Goal: Browse casually: Explore the website without a specific task or goal

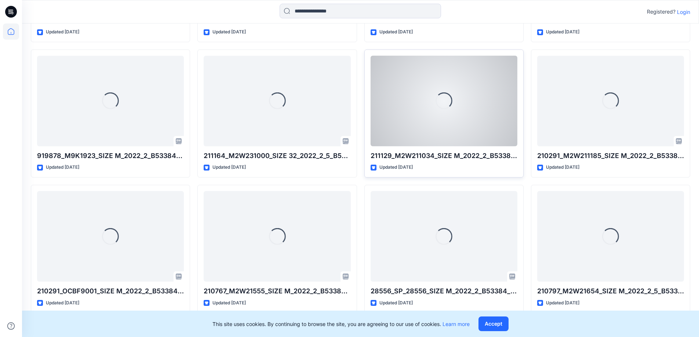
scroll to position [371, 0]
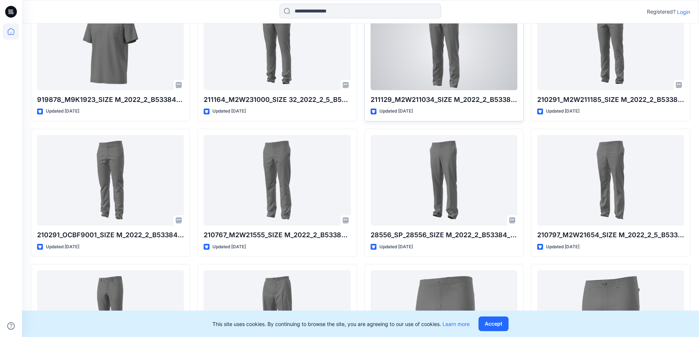
drag, startPoint x: 456, startPoint y: 77, endPoint x: 453, endPoint y: 80, distance: 3.9
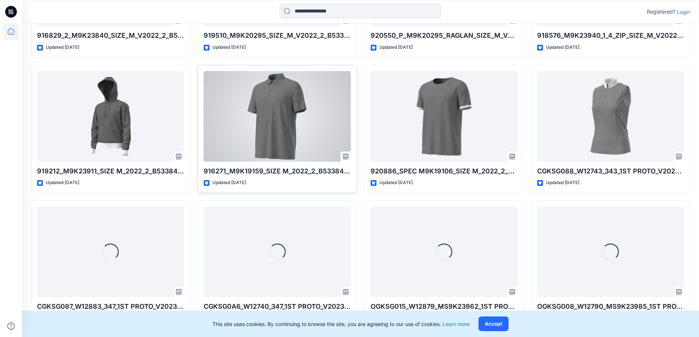
scroll to position [2625, 0]
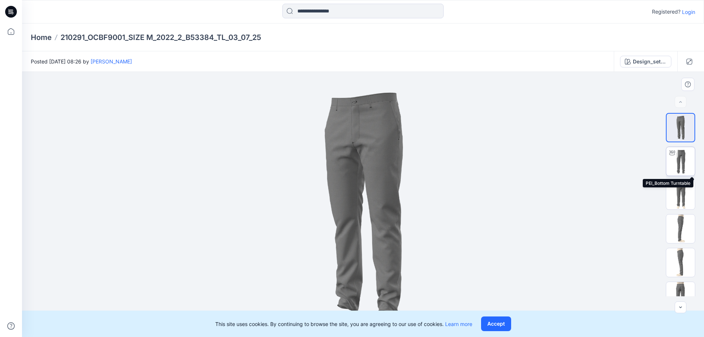
click at [678, 162] on img at bounding box center [681, 161] width 29 height 29
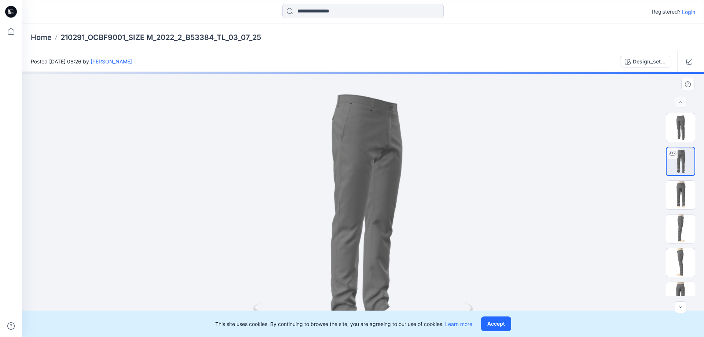
drag, startPoint x: 372, startPoint y: 173, endPoint x: 415, endPoint y: 170, distance: 43.4
click at [415, 170] on div at bounding box center [363, 204] width 682 height 265
drag, startPoint x: 390, startPoint y: 225, endPoint x: 393, endPoint y: 181, distance: 44.2
